Goal: Task Accomplishment & Management: Use online tool/utility

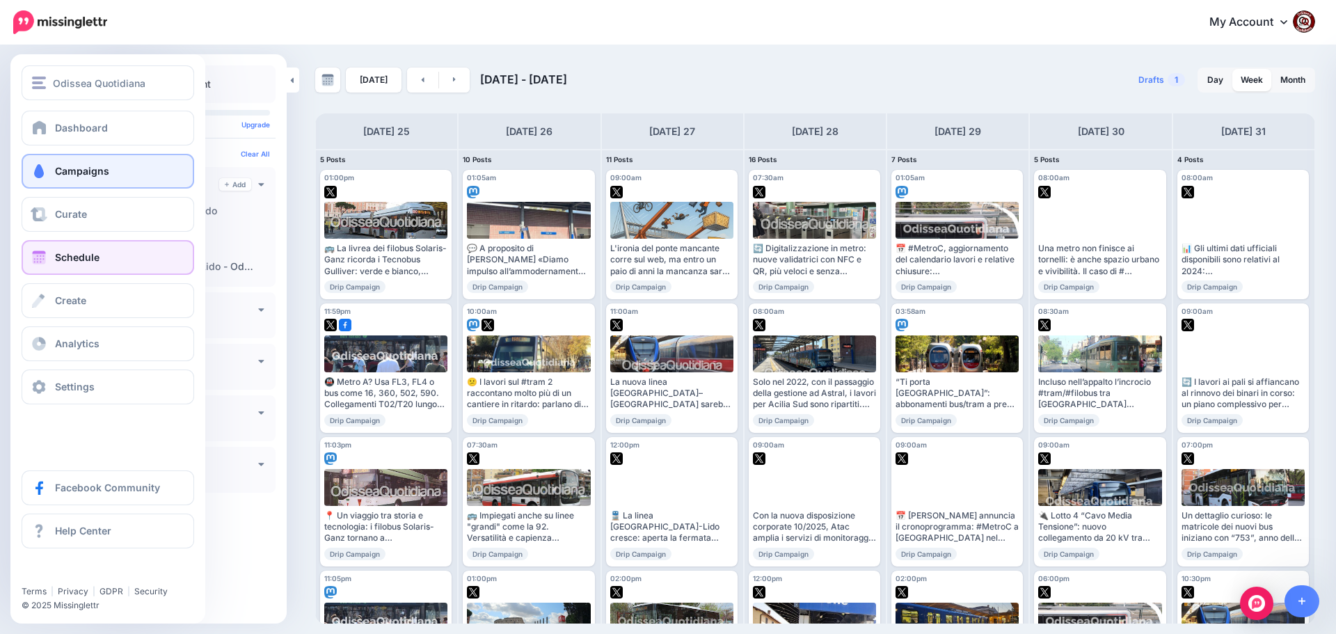
click at [69, 173] on span "Campaigns" at bounding box center [82, 171] width 54 height 12
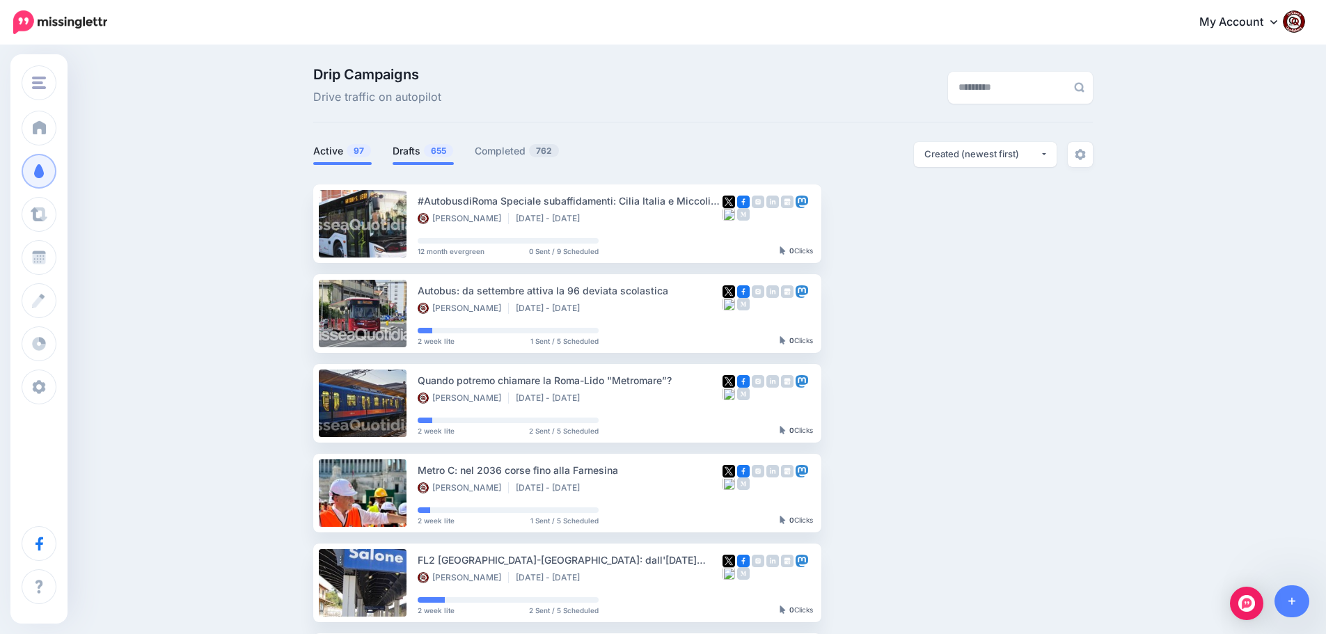
click at [425, 143] on link "Drafts 655" at bounding box center [423, 151] width 61 height 17
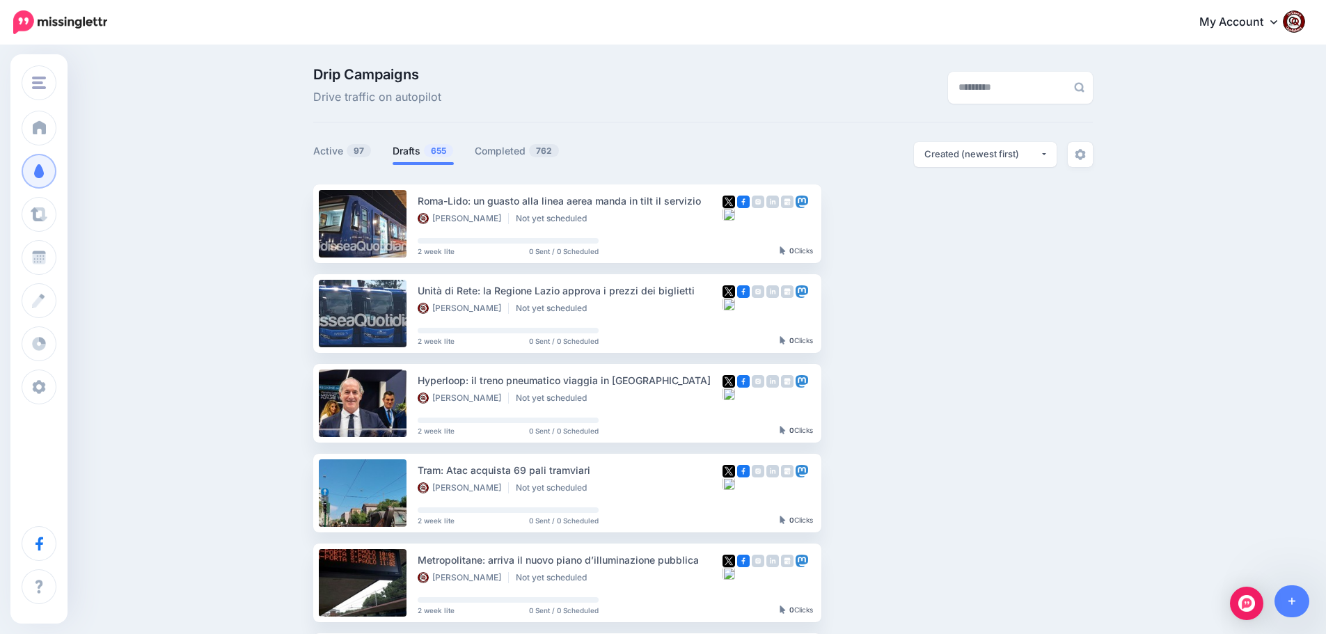
click at [436, 150] on span "655" at bounding box center [438, 150] width 29 height 13
click at [1292, 610] on link at bounding box center [1291, 601] width 35 height 32
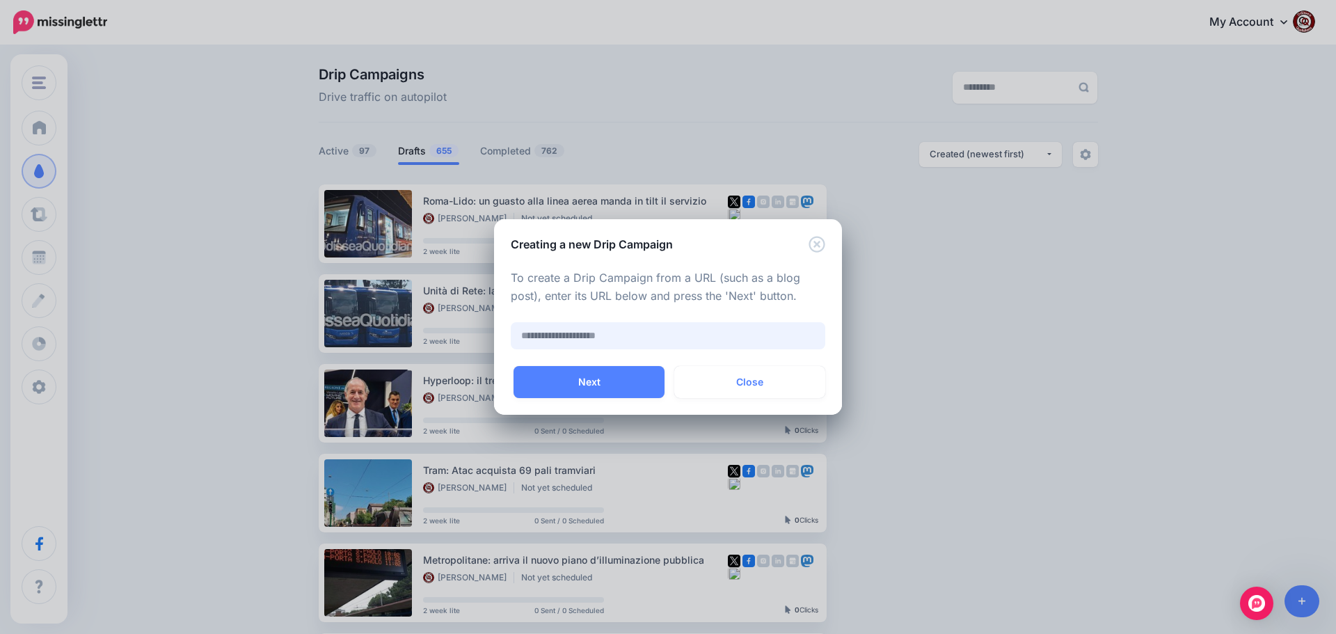
paste input "**********"
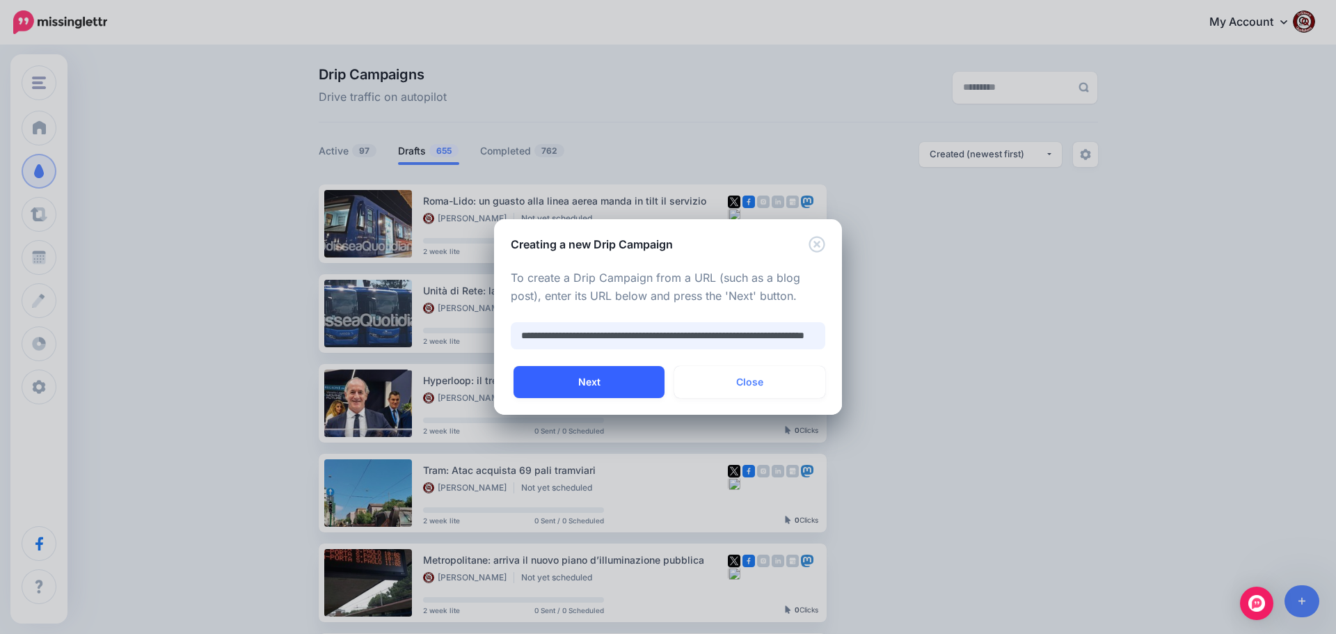
type input "**********"
click at [566, 379] on button "Next" at bounding box center [589, 382] width 151 height 32
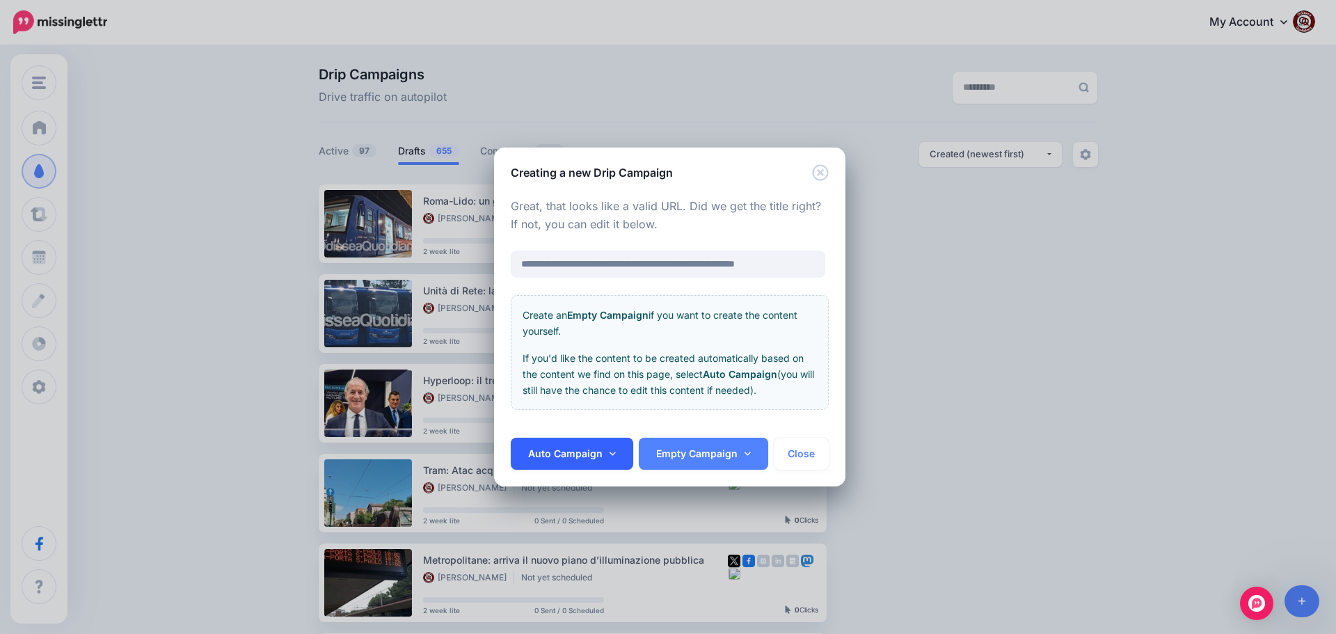
click at [572, 453] on link "Auto Campaign" at bounding box center [572, 454] width 122 height 32
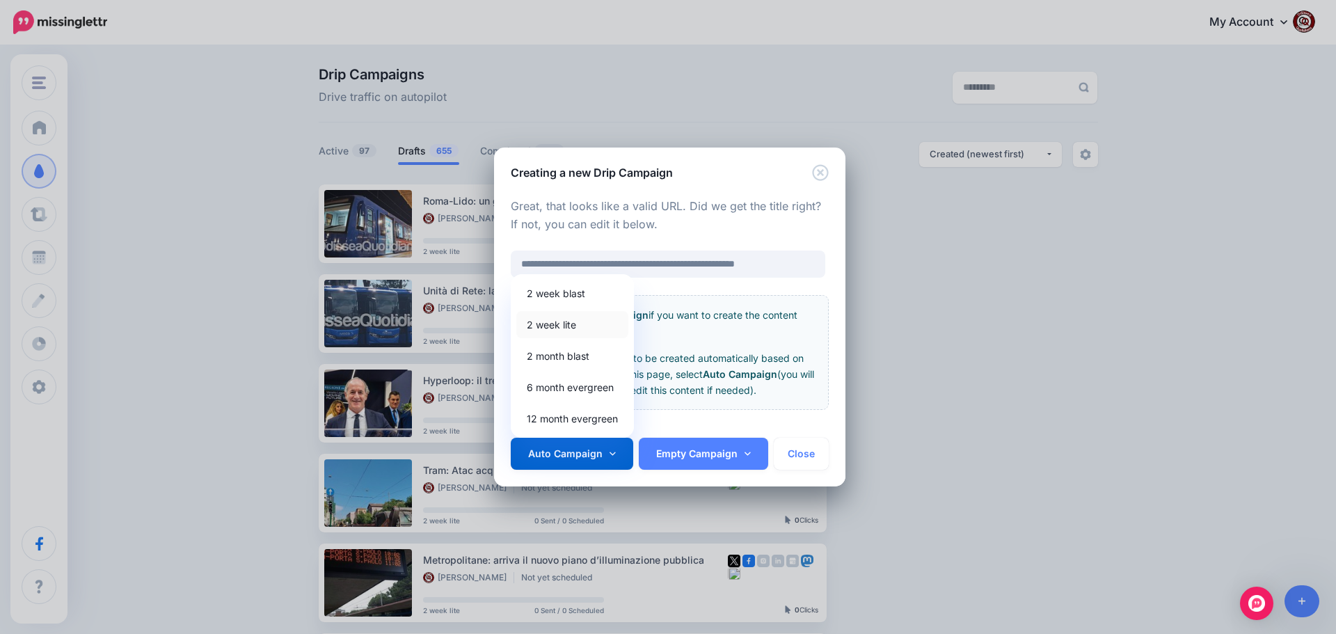
click at [560, 335] on link "2 week lite" at bounding box center [572, 324] width 112 height 27
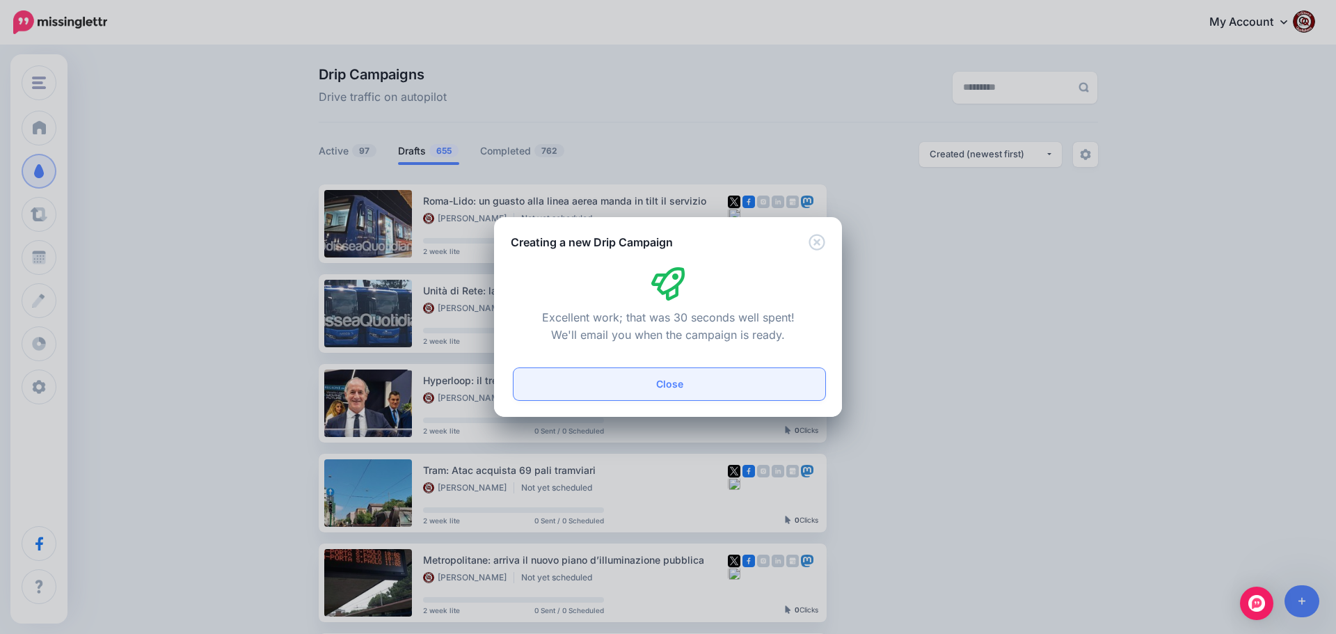
click at [648, 393] on button "Close" at bounding box center [670, 384] width 312 height 32
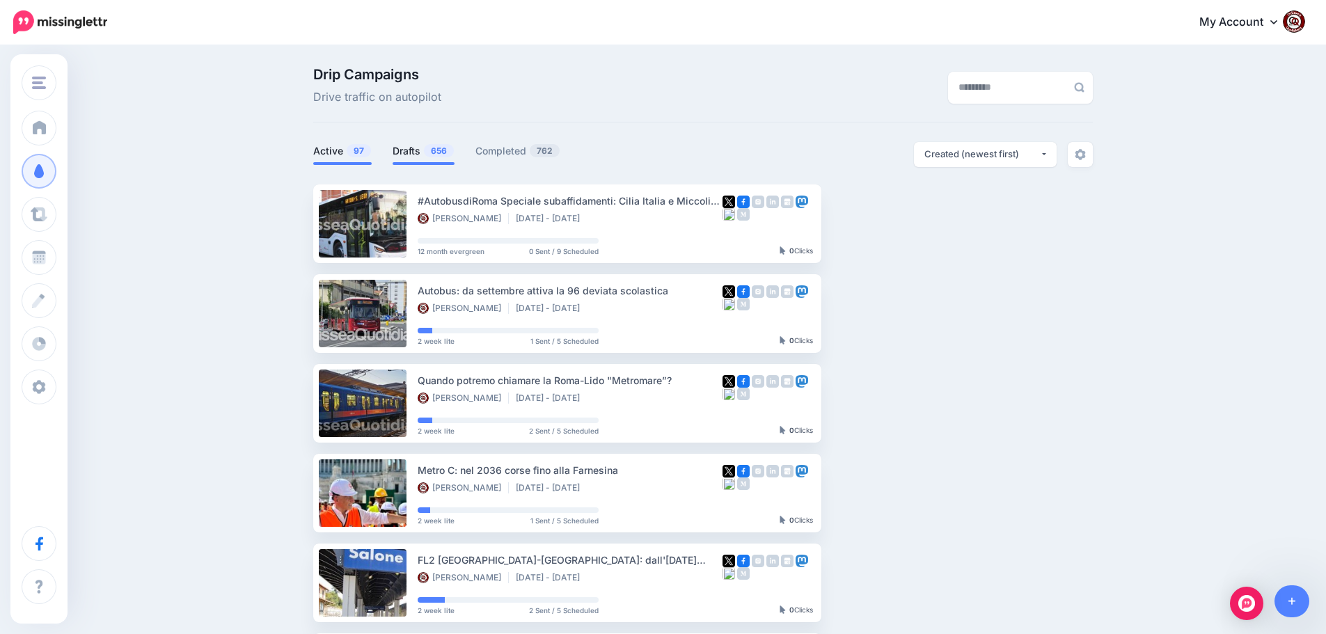
click at [422, 151] on link "Drafts 656" at bounding box center [424, 151] width 62 height 17
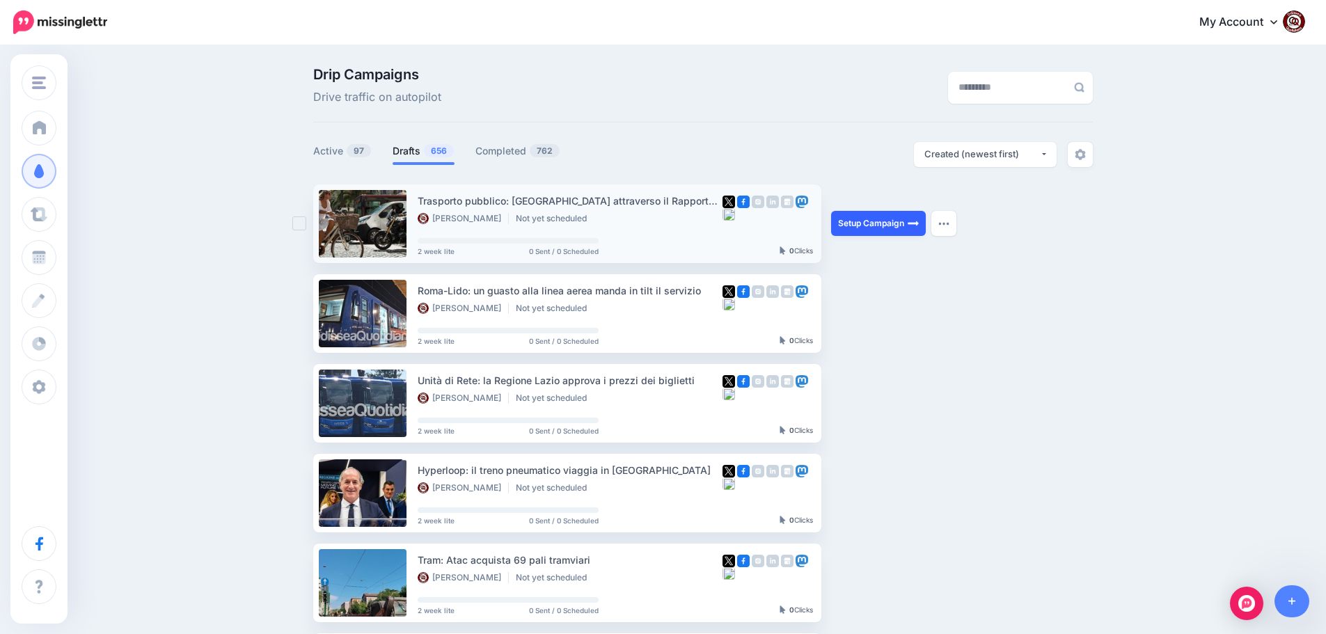
click at [880, 219] on link "Setup Campaign" at bounding box center [878, 223] width 95 height 25
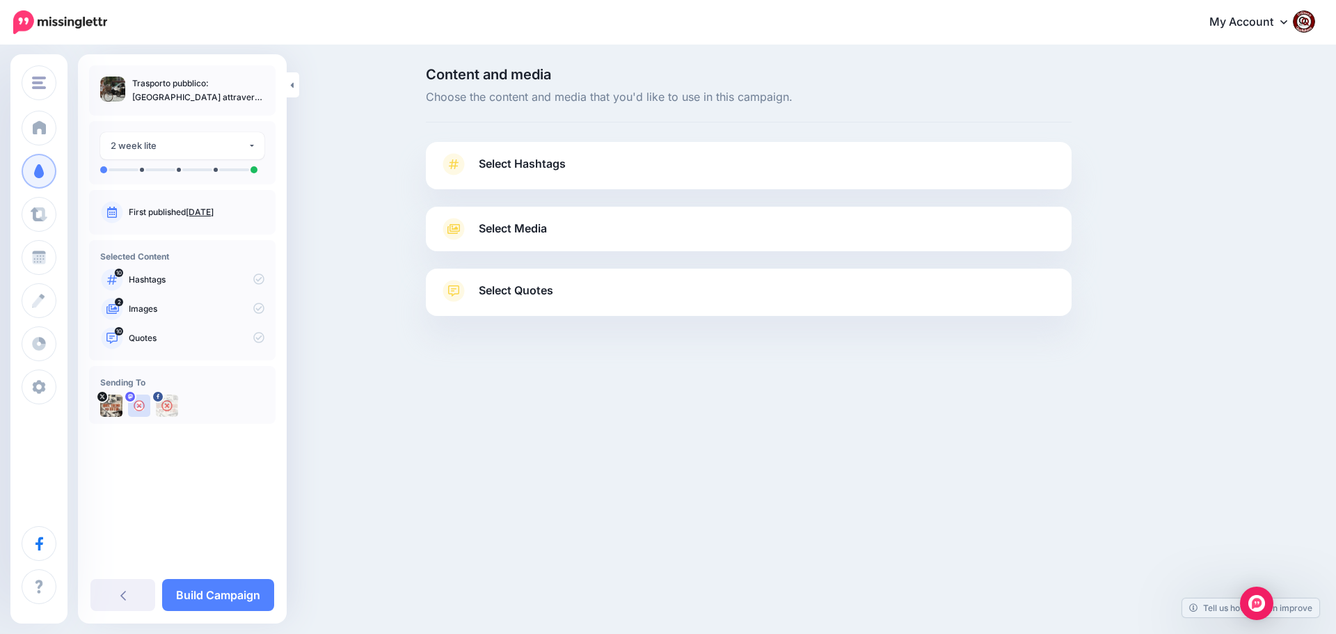
click at [551, 161] on span "Select Hashtags" at bounding box center [522, 164] width 87 height 19
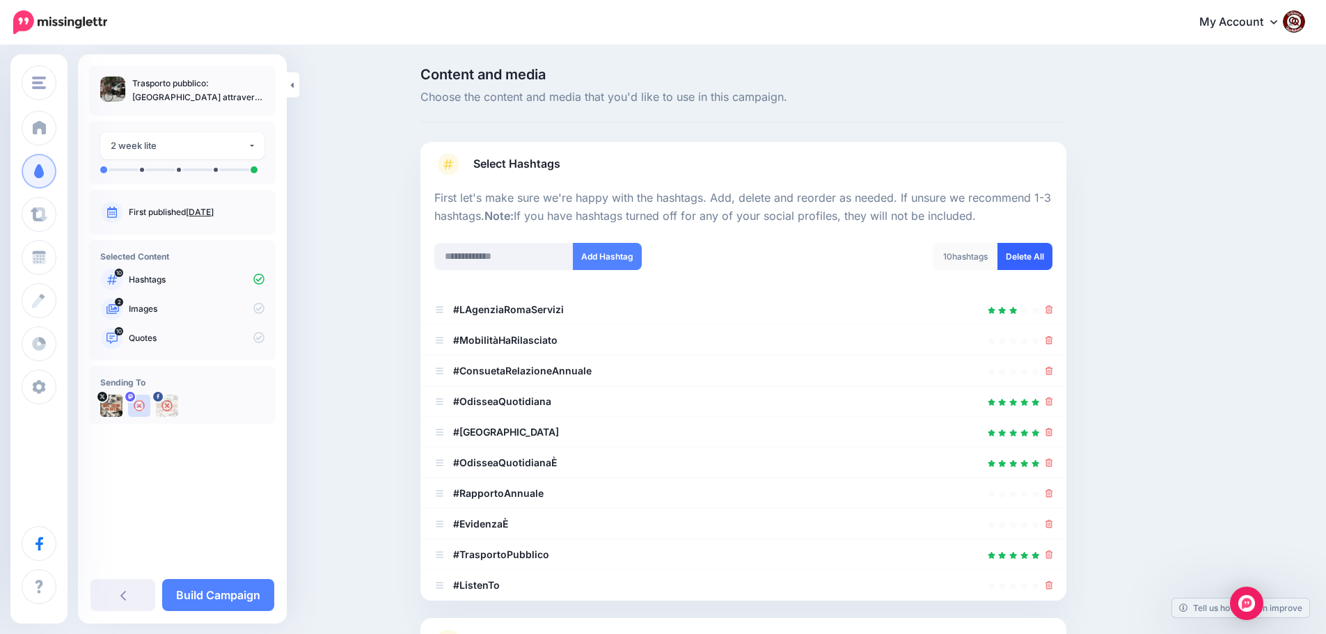
click at [1044, 255] on link "Delete All" at bounding box center [1024, 256] width 55 height 27
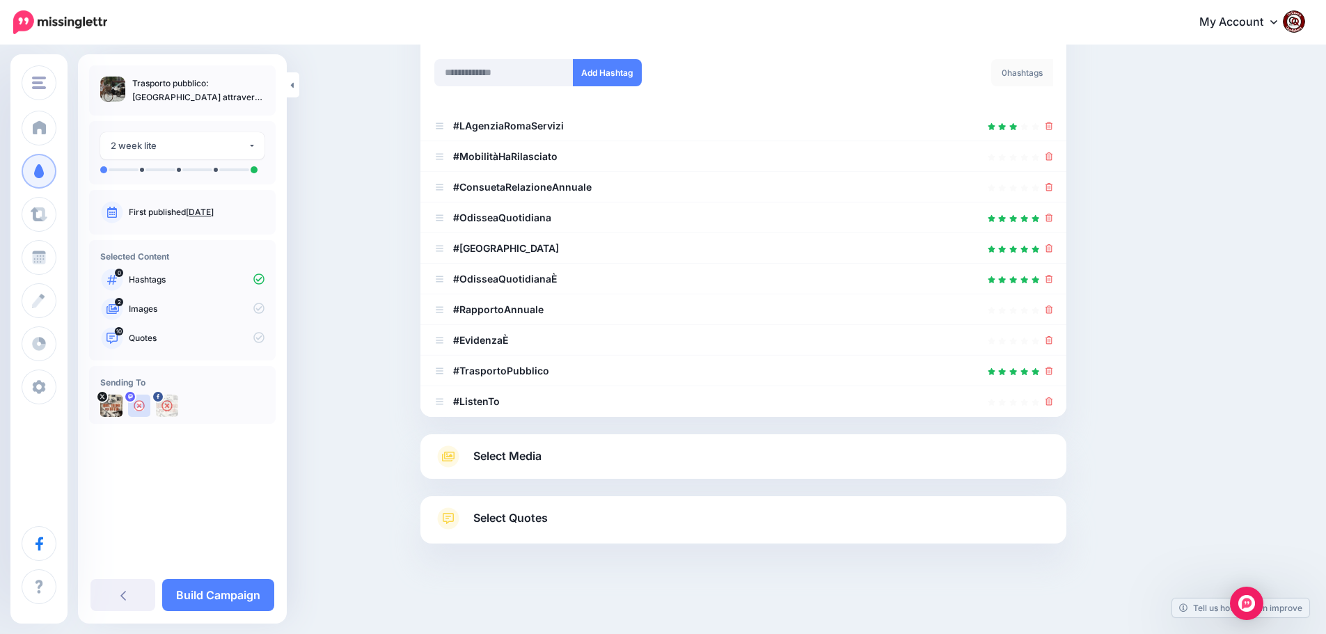
drag, startPoint x: 526, startPoint y: 463, endPoint x: 544, endPoint y: 451, distance: 21.0
click at [527, 462] on span "Select Media" at bounding box center [507, 456] width 68 height 19
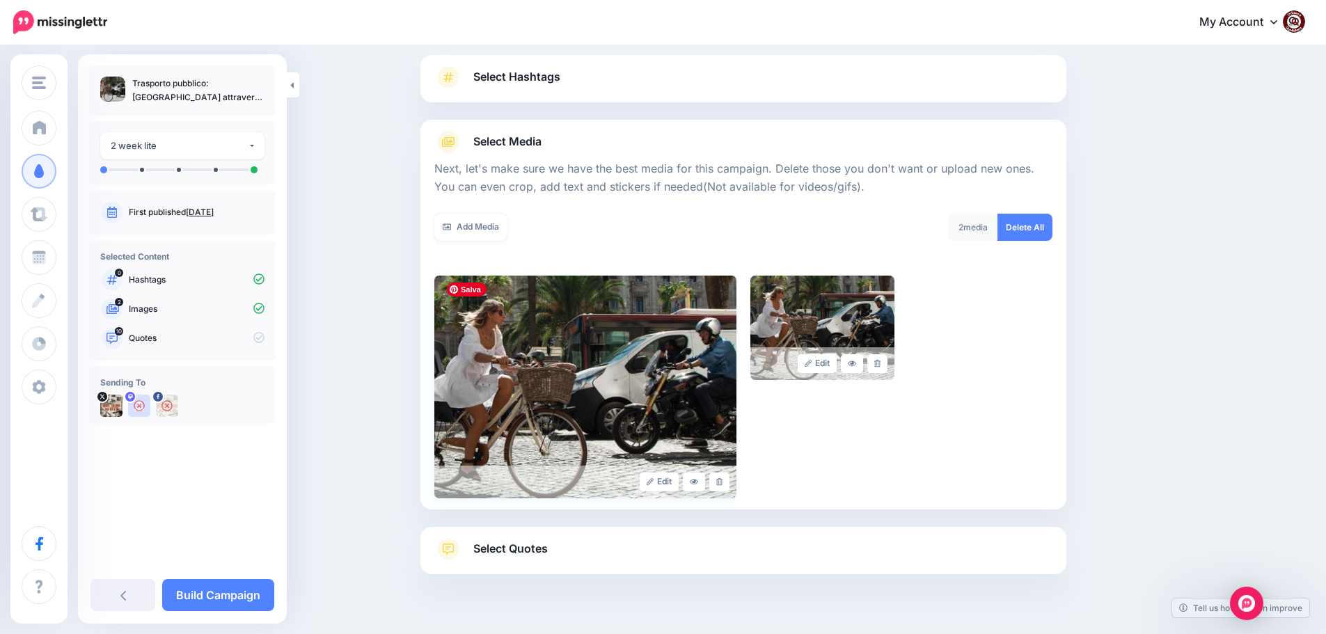
scroll to position [118, 0]
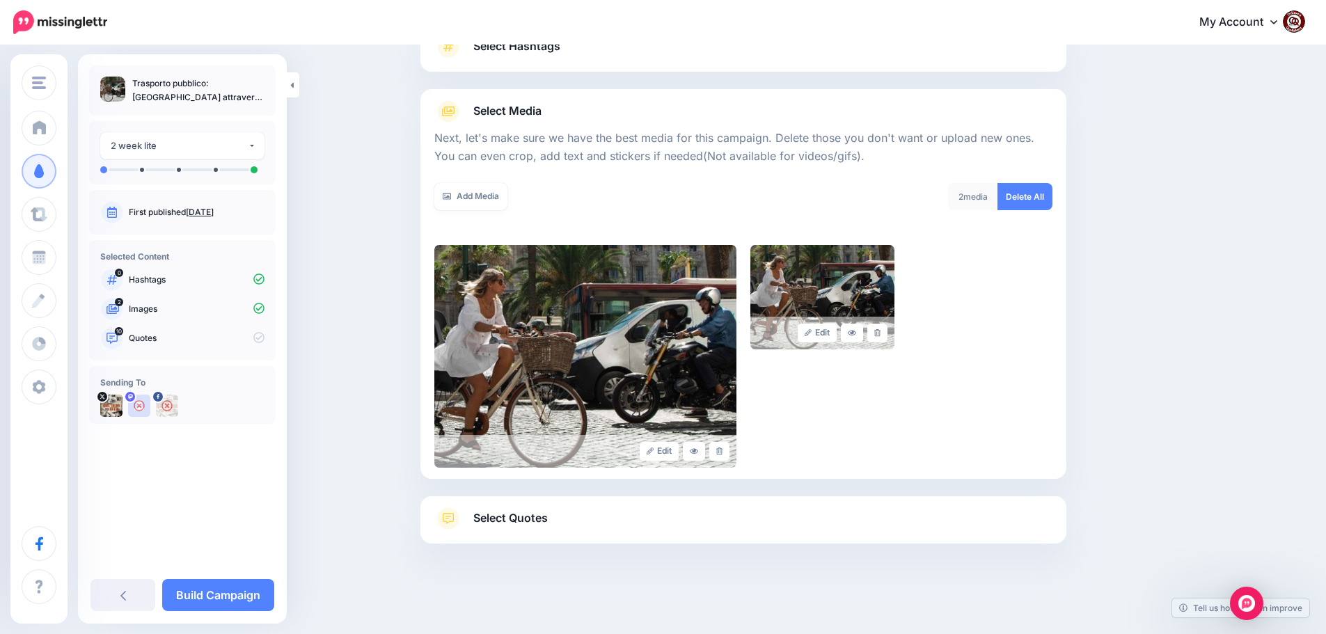
click at [523, 514] on span "Select Quotes" at bounding box center [510, 518] width 74 height 19
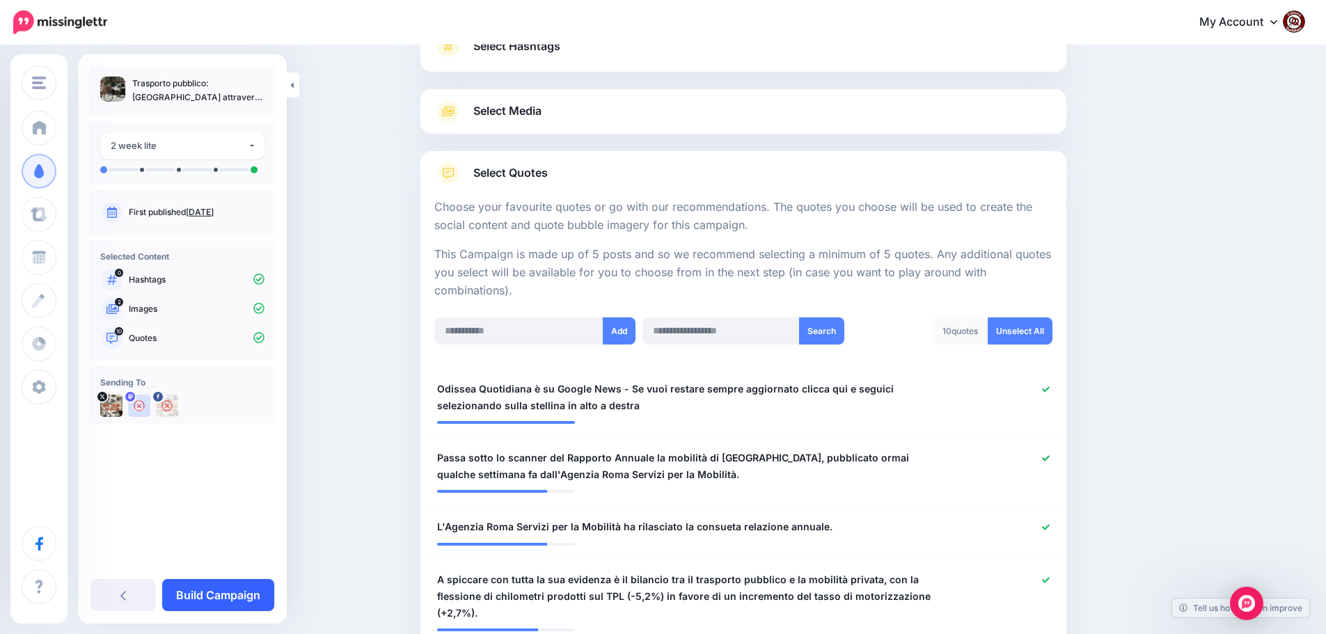
click at [225, 595] on link "Build Campaign" at bounding box center [218, 595] width 112 height 32
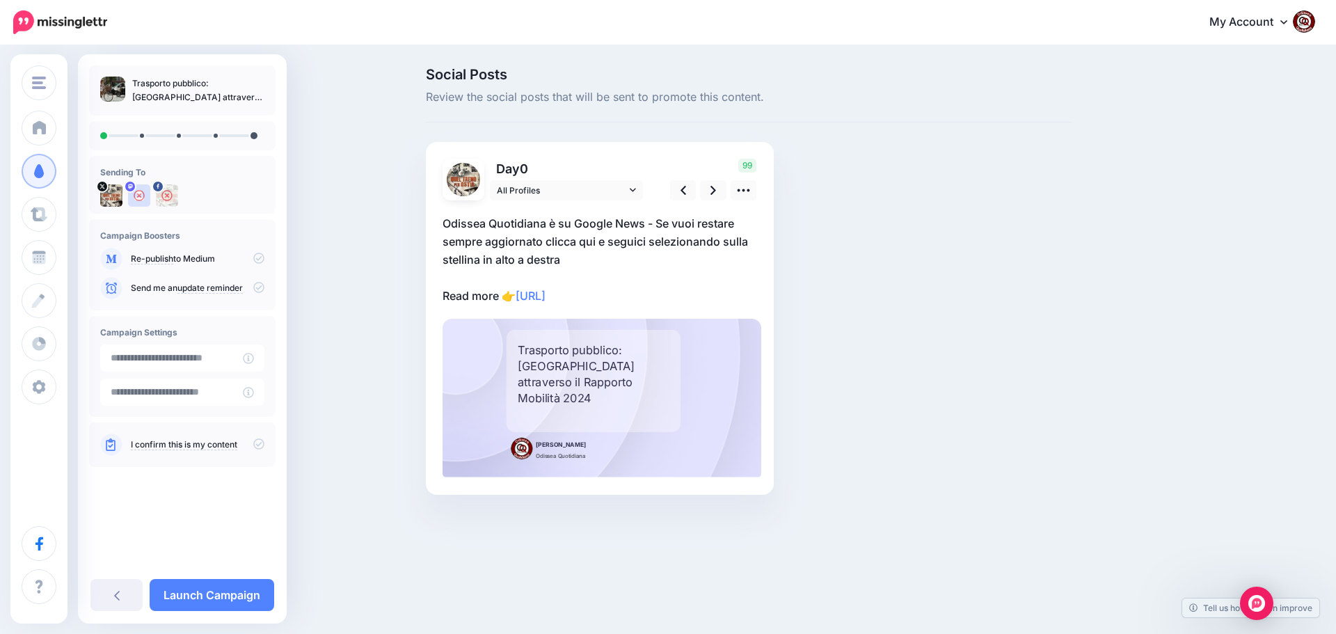
click at [661, 296] on p "Odissea Quotidiana è su Google News - Se vuoi restare sempre aggiornato clicca …" at bounding box center [600, 259] width 315 height 90
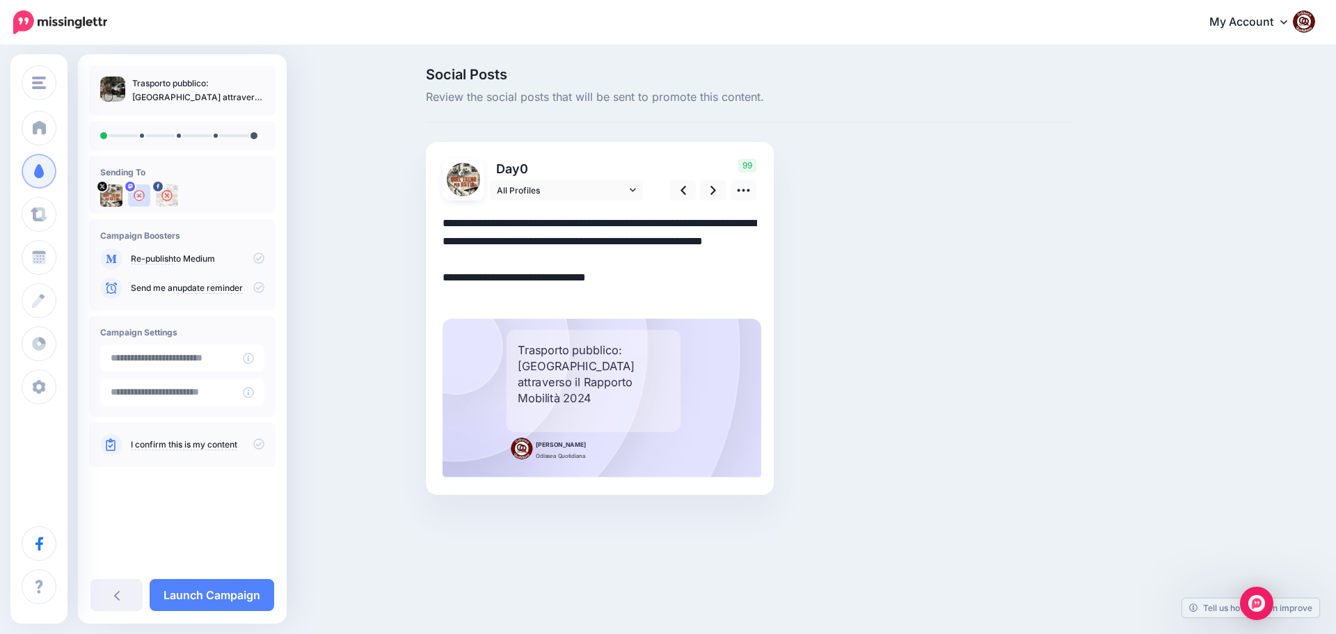
drag, startPoint x: 656, startPoint y: 295, endPoint x: 431, endPoint y: 223, distance: 236.0
click at [431, 223] on div "Day 0 All Profiles" at bounding box center [600, 318] width 348 height 353
paste textarea "**********"
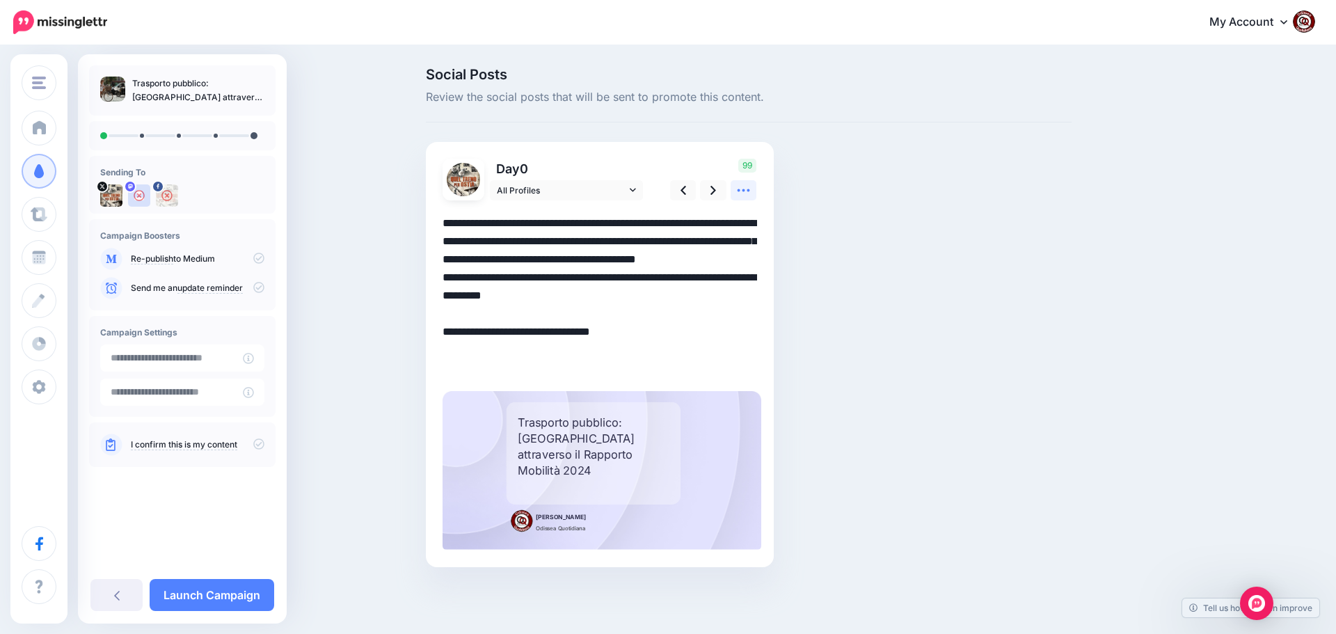
click at [745, 191] on icon at bounding box center [744, 190] width 13 height 3
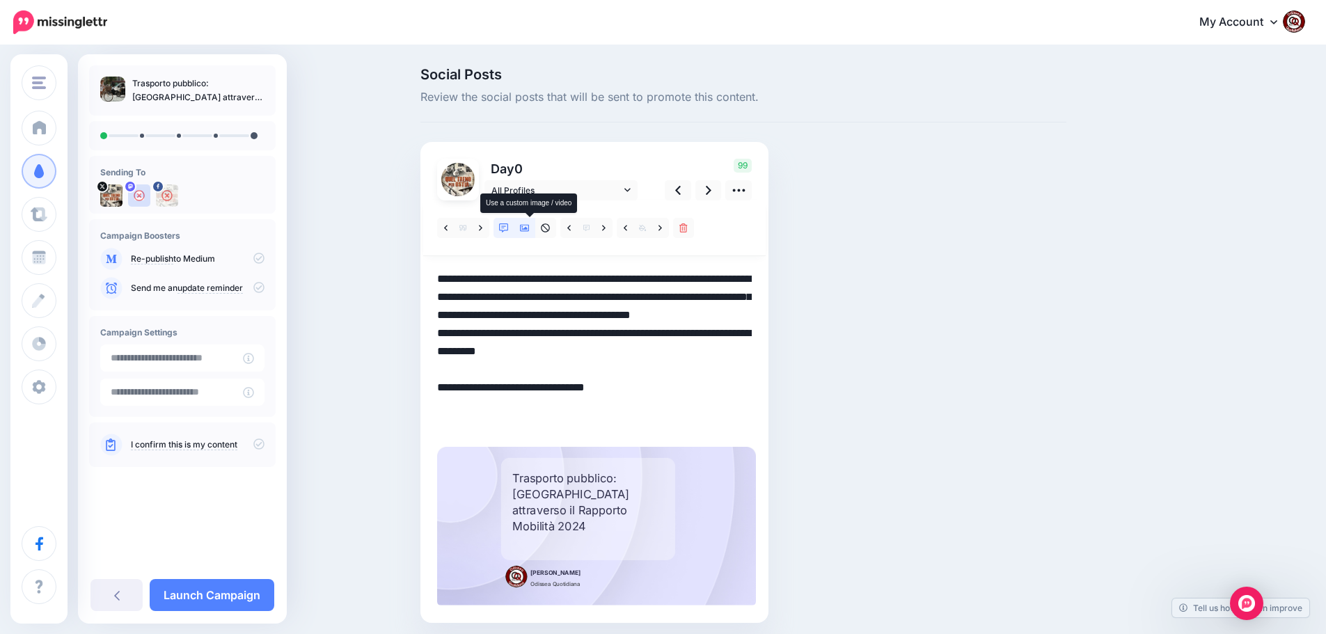
click at [530, 225] on icon at bounding box center [525, 228] width 10 height 7
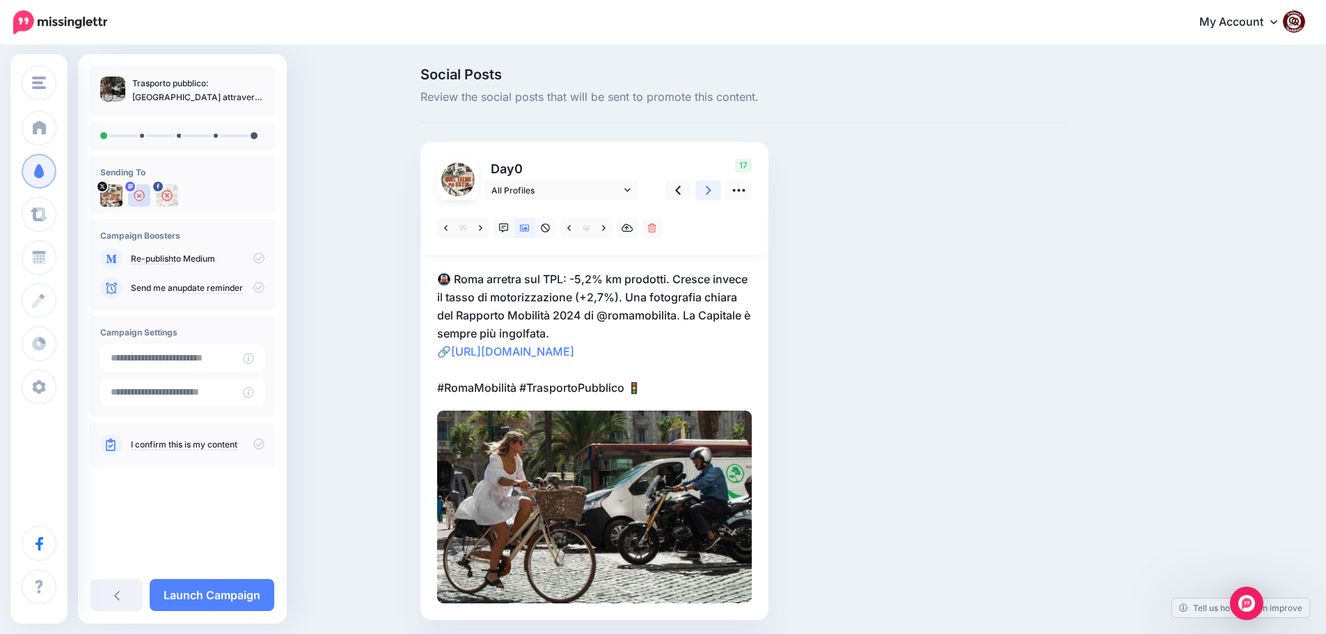
click at [718, 191] on link at bounding box center [708, 190] width 26 height 20
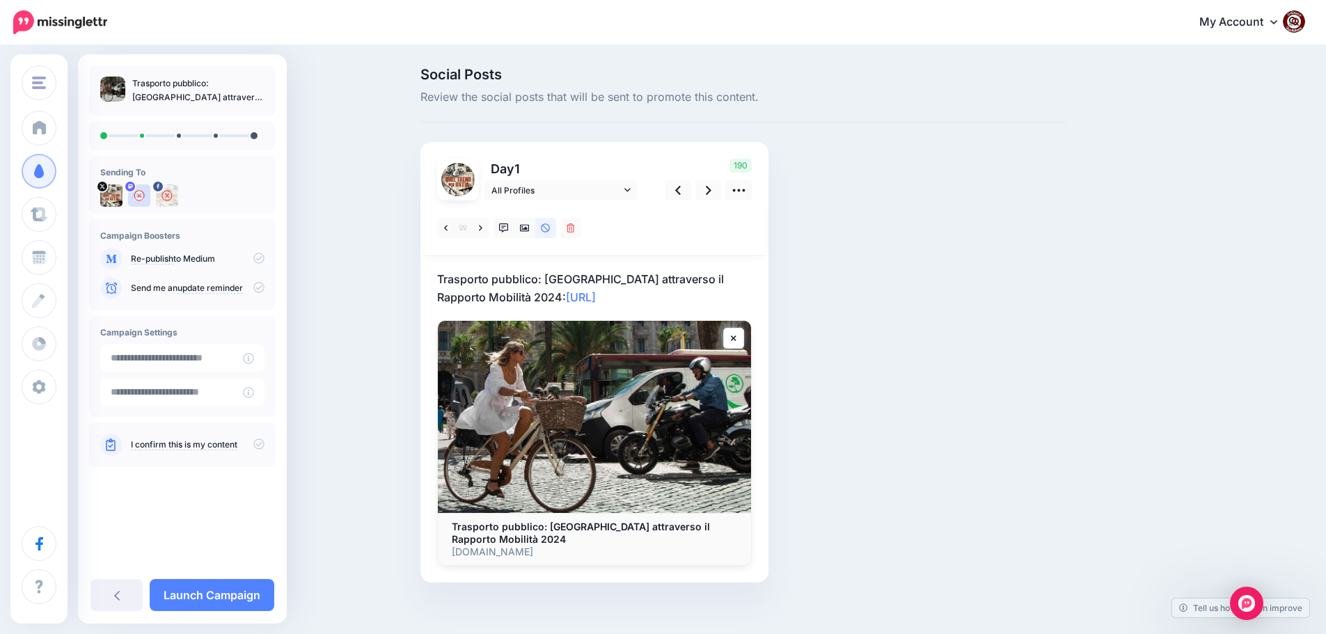
drag, startPoint x: 602, startPoint y: 297, endPoint x: 589, endPoint y: 298, distance: 13.2
click at [598, 298] on p "Trasporto pubblico: Roma attraverso il Rapporto Mobilità 2024: https://lttr.ai/…" at bounding box center [594, 288] width 315 height 36
drag, startPoint x: 589, startPoint y: 298, endPoint x: 435, endPoint y: 279, distance: 155.0
click at [435, 279] on div "Day 1 All Profiles" at bounding box center [594, 362] width 348 height 441
paste textarea "**********"
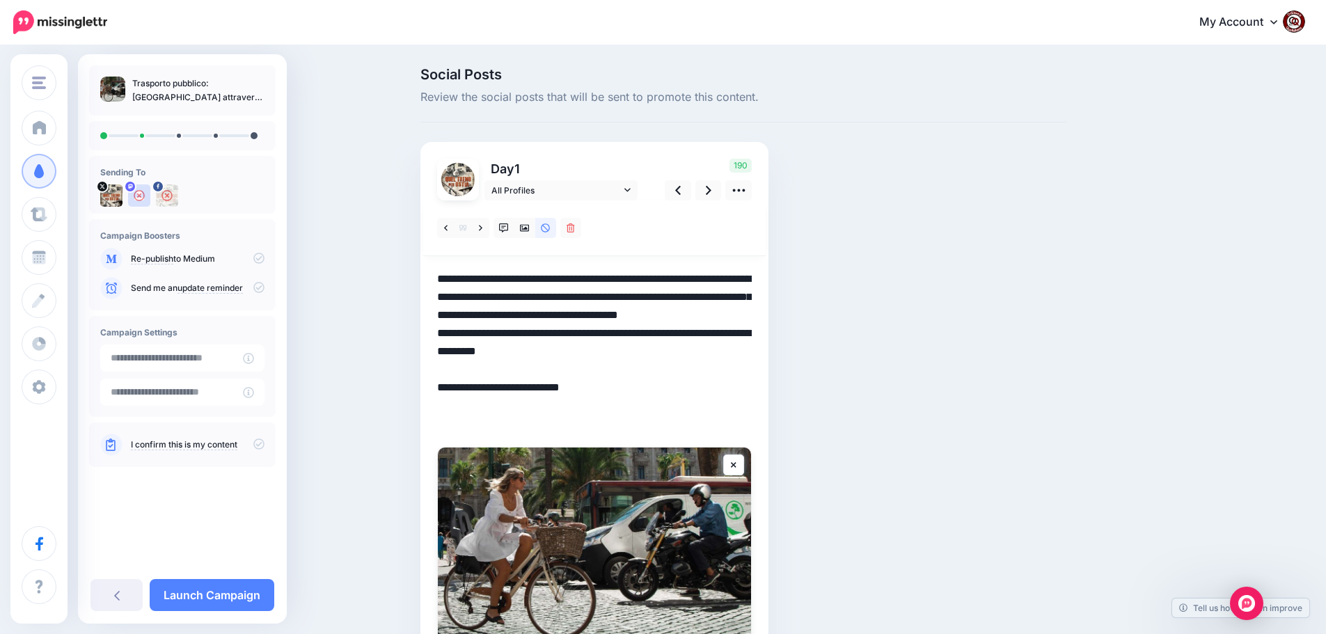
click at [543, 329] on textarea "**********" at bounding box center [594, 351] width 315 height 163
click at [711, 191] on icon at bounding box center [709, 190] width 6 height 15
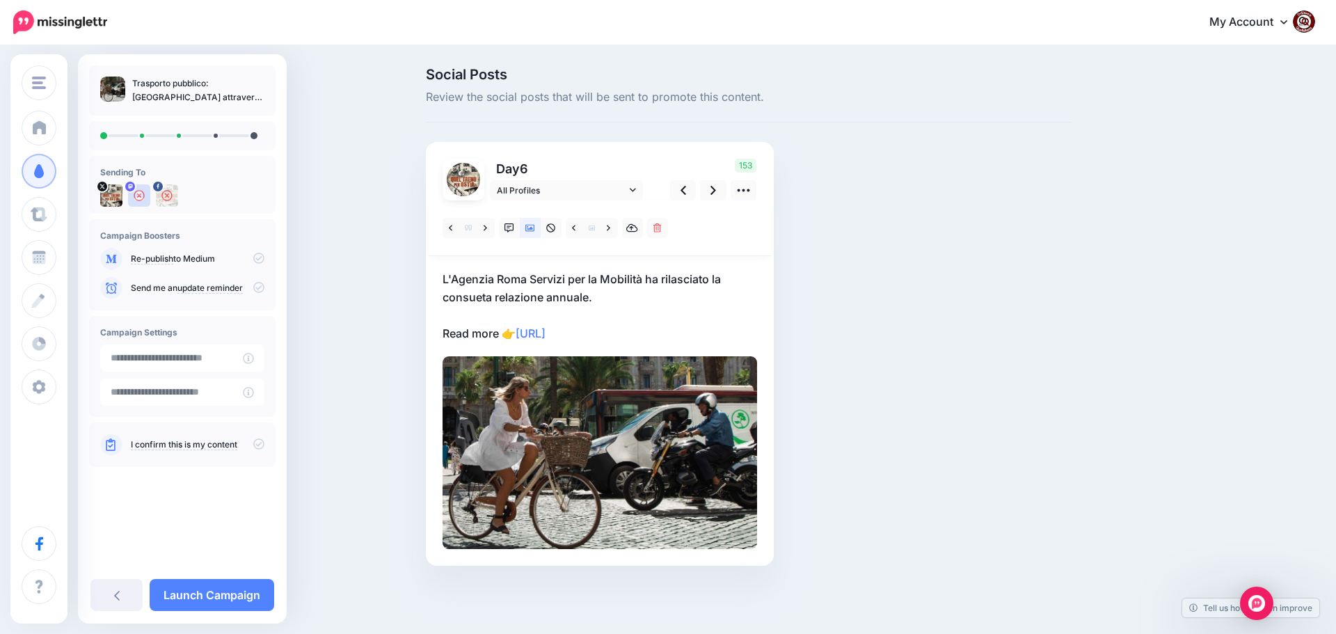
click at [647, 331] on p "L'Agenzia Roma Servizi per la Mobilità ha rilasciato la consueta relazione annu…" at bounding box center [600, 306] width 315 height 72
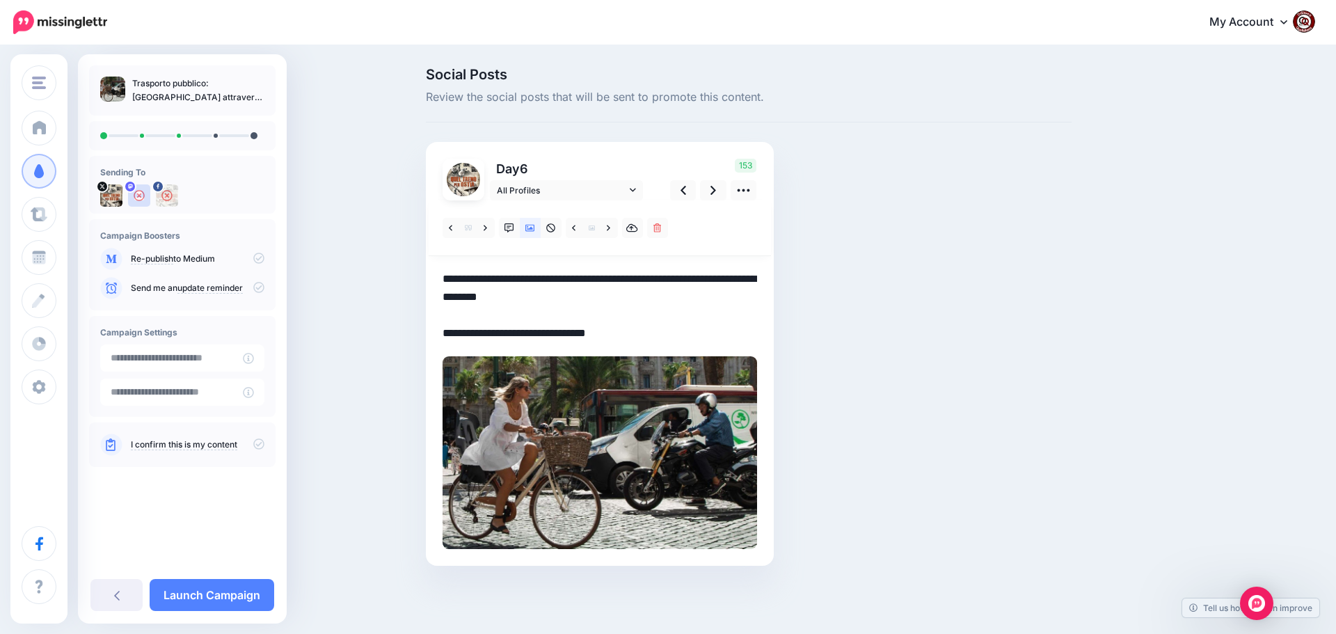
drag, startPoint x: 644, startPoint y: 333, endPoint x: 416, endPoint y: 271, distance: 237.4
click at [416, 271] on div "Social Posts Review the social posts that will be sent to promote this content.…" at bounding box center [749, 338] width 667 height 540
paste textarea "**********"
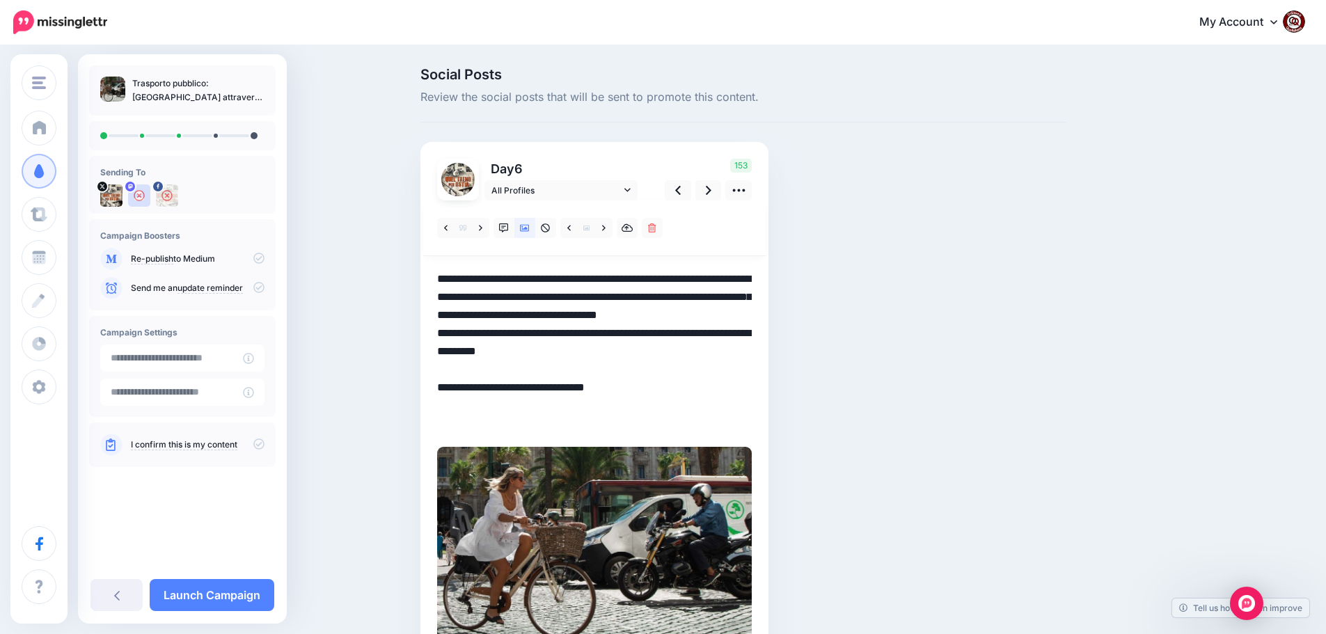
click at [505, 331] on textarea "**********" at bounding box center [594, 351] width 315 height 163
click at [711, 191] on icon at bounding box center [709, 190] width 6 height 15
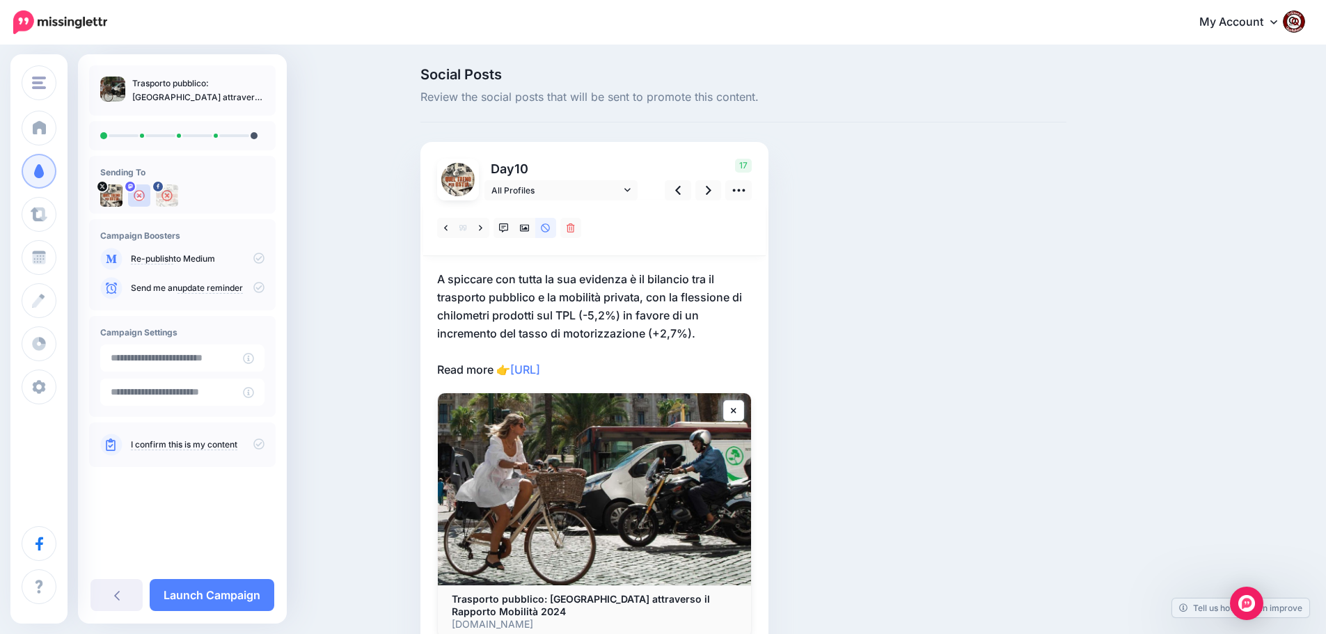
click at [663, 357] on p "A spiccare con tutta la sua evidenza è il bilancio tra il trasporto pubblico e …" at bounding box center [594, 324] width 315 height 109
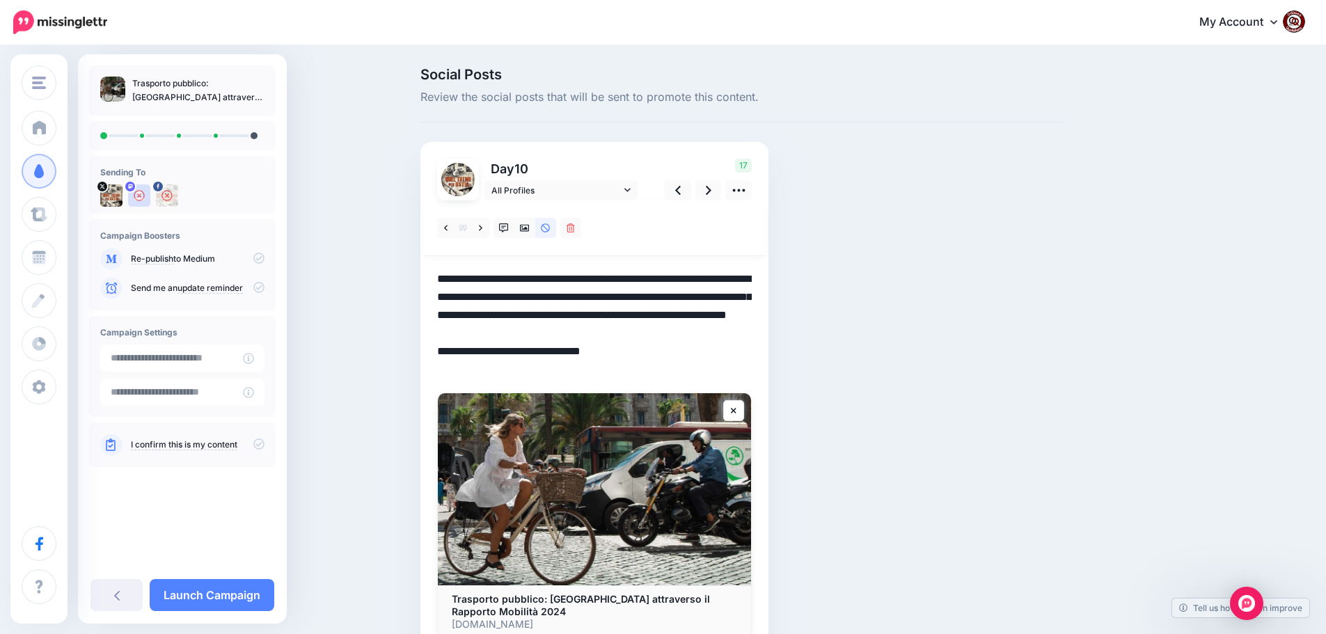
drag, startPoint x: 640, startPoint y: 370, endPoint x: 394, endPoint y: 282, distance: 261.8
click at [394, 282] on div "Social Posts Review the social posts that will be sent to promote this content.…" at bounding box center [663, 382] width 1326 height 671
paste textarea "**********"
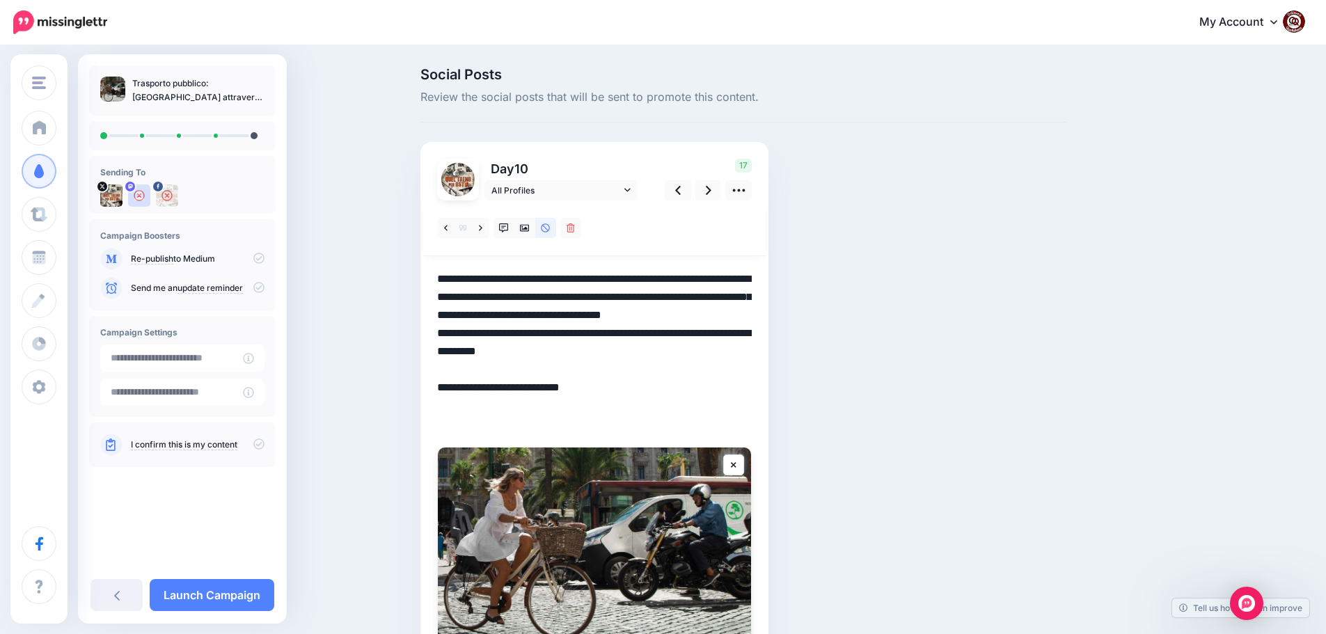
click at [549, 335] on textarea "**********" at bounding box center [594, 351] width 315 height 163
click at [711, 187] on icon at bounding box center [709, 190] width 6 height 15
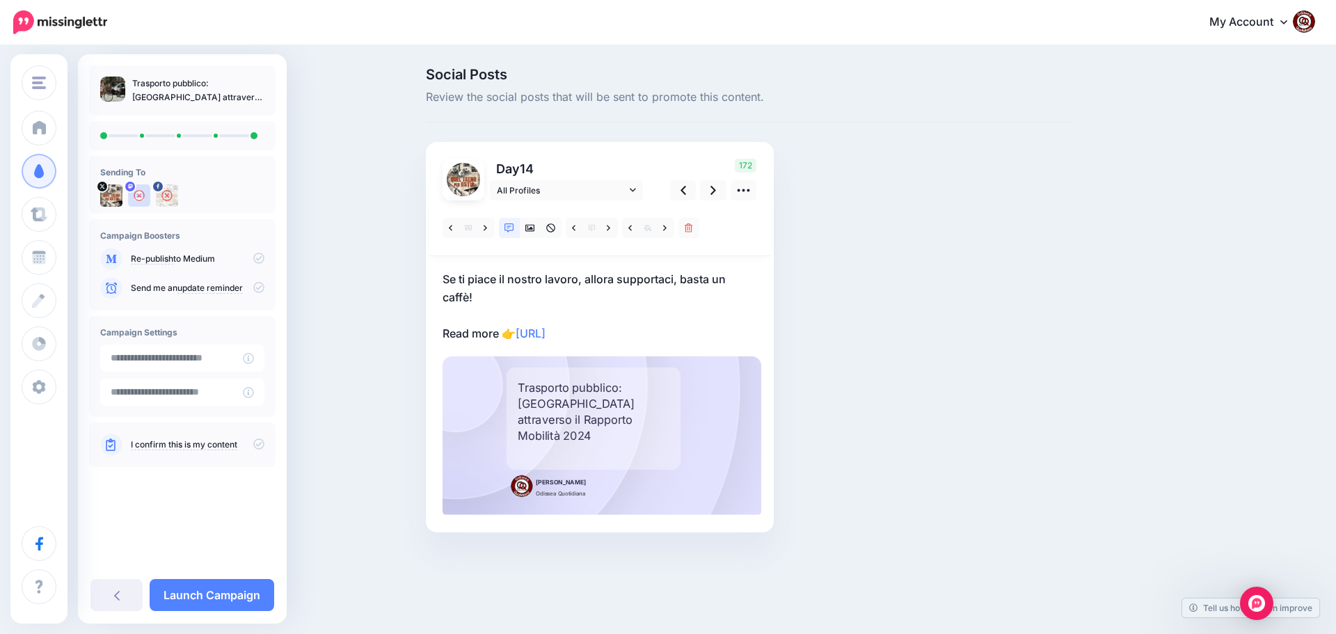
click at [650, 338] on p "Se ti piace il nostro lavoro, allora supportaci, basta un caffè! Read more 👉 ht…" at bounding box center [600, 306] width 315 height 72
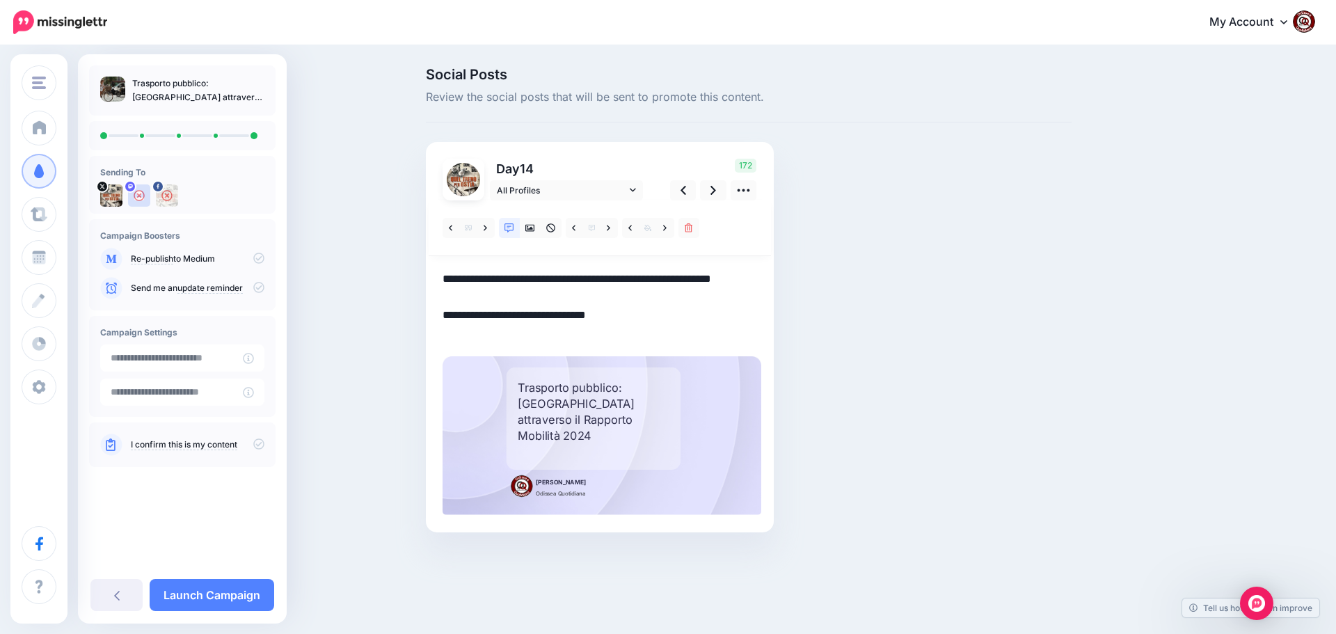
drag, startPoint x: 640, startPoint y: 333, endPoint x: 431, endPoint y: 280, distance: 215.2
click at [431, 280] on div "Day 14 All Profiles" at bounding box center [600, 337] width 348 height 390
paste textarea "**********"
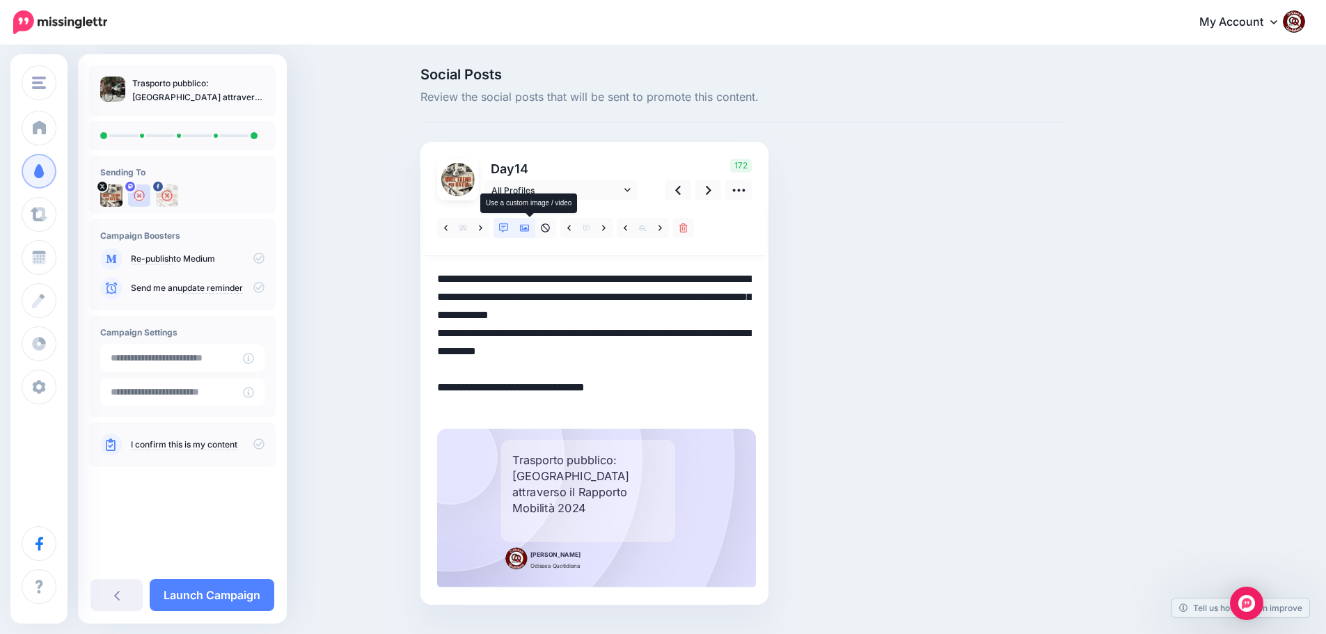
type textarea "**********"
click at [528, 228] on icon at bounding box center [525, 228] width 10 height 10
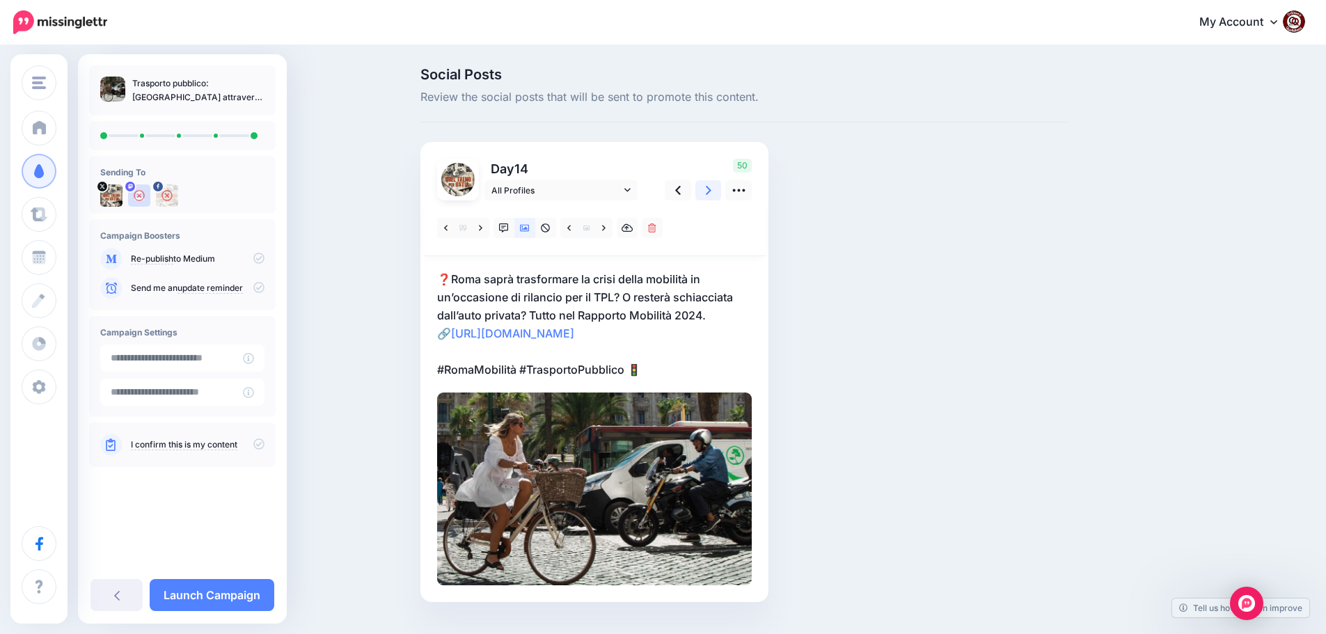
click at [710, 193] on link at bounding box center [708, 190] width 26 height 20
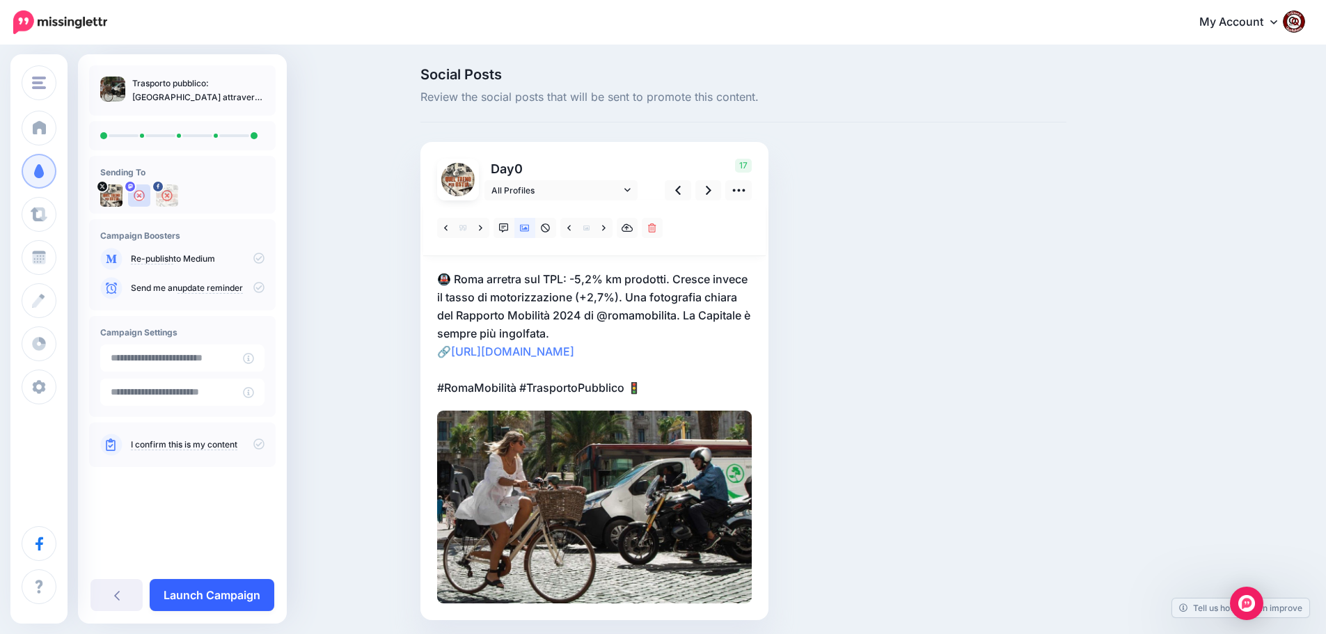
click at [205, 599] on link "Launch Campaign" at bounding box center [212, 595] width 125 height 32
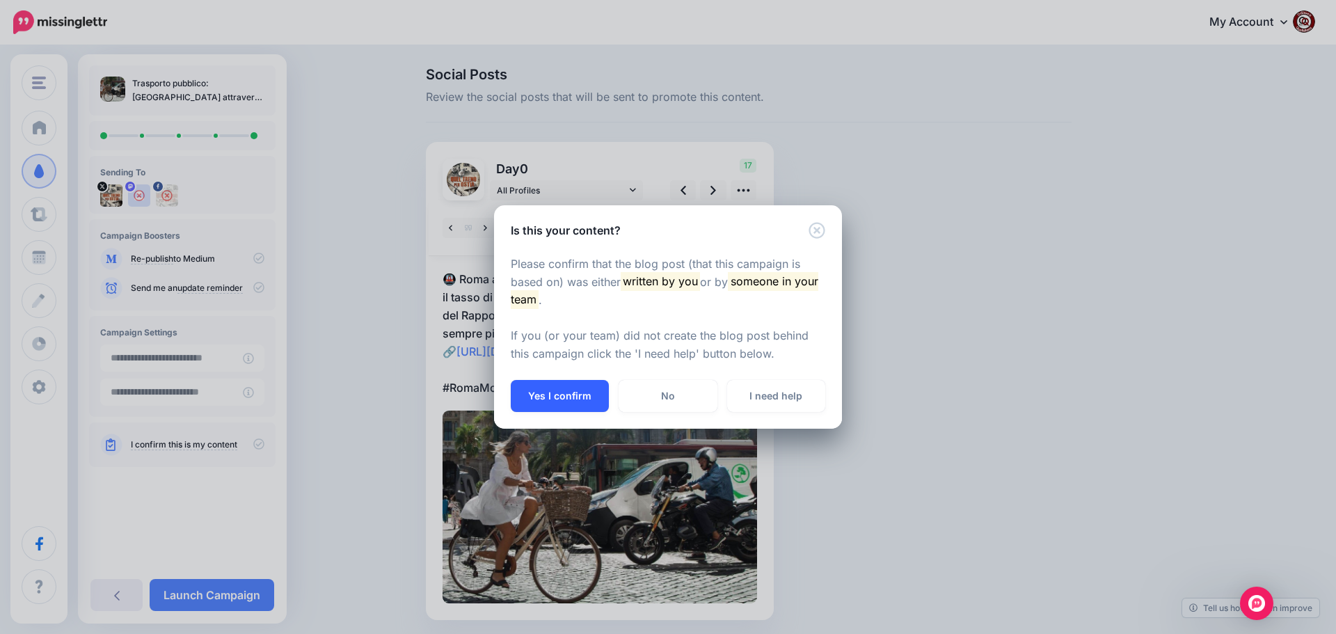
click at [580, 393] on button "Yes I confirm" at bounding box center [560, 396] width 98 height 32
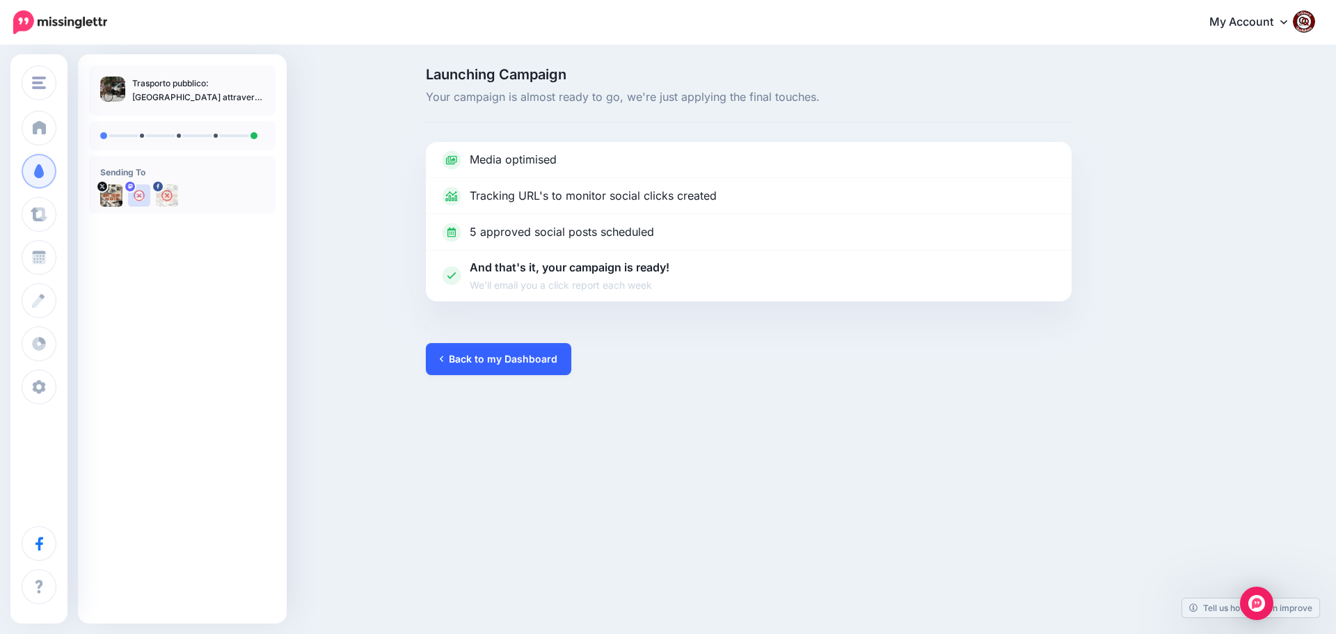
click at [497, 364] on link "Back to my Dashboard" at bounding box center [498, 359] width 145 height 32
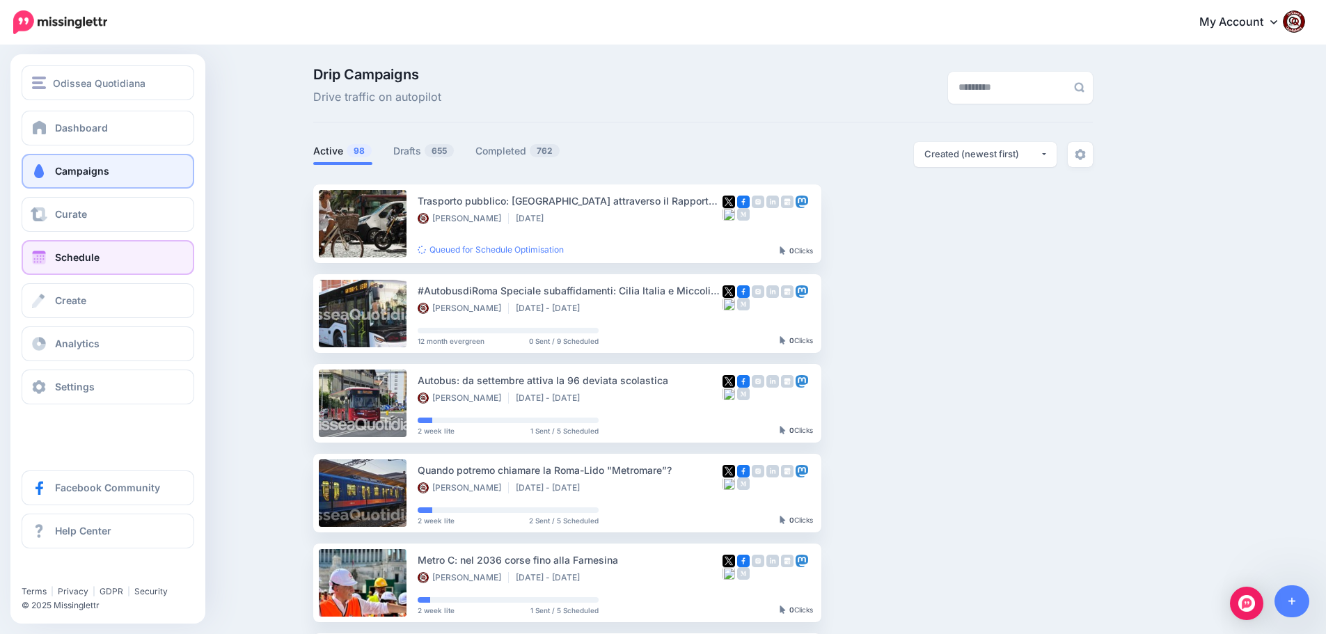
click at [54, 253] on link "Schedule" at bounding box center [108, 257] width 173 height 35
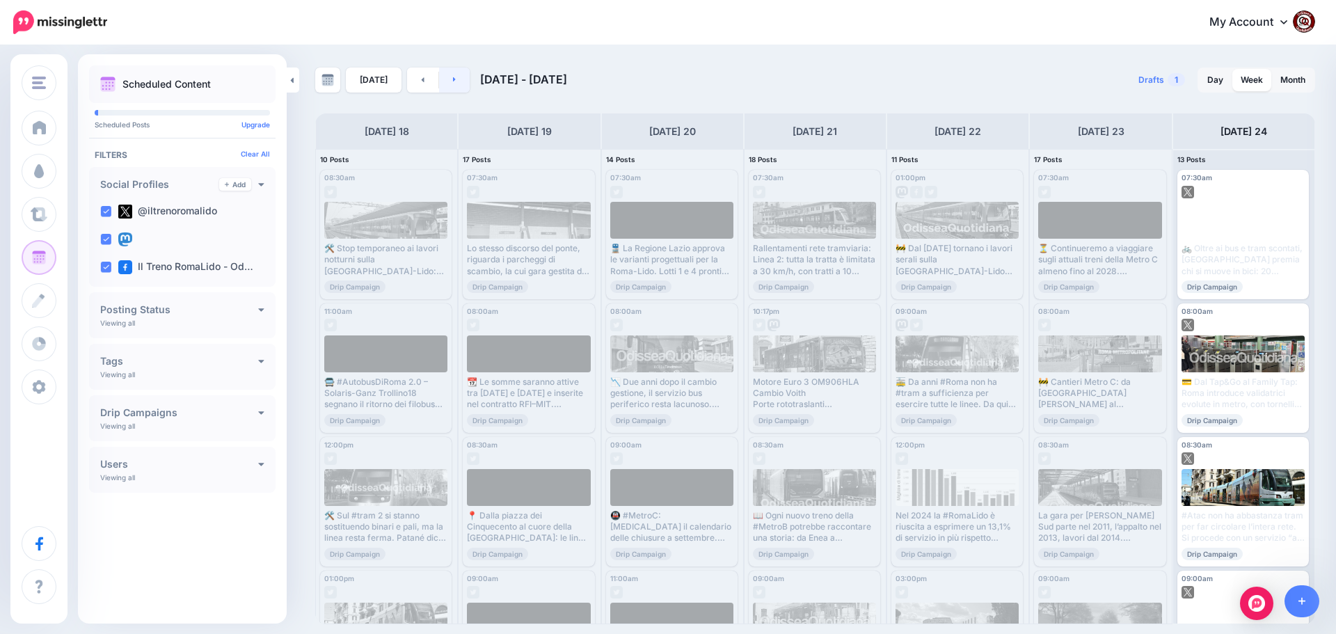
click at [453, 83] on icon at bounding box center [454, 79] width 3 height 8
